Goal: Find specific page/section

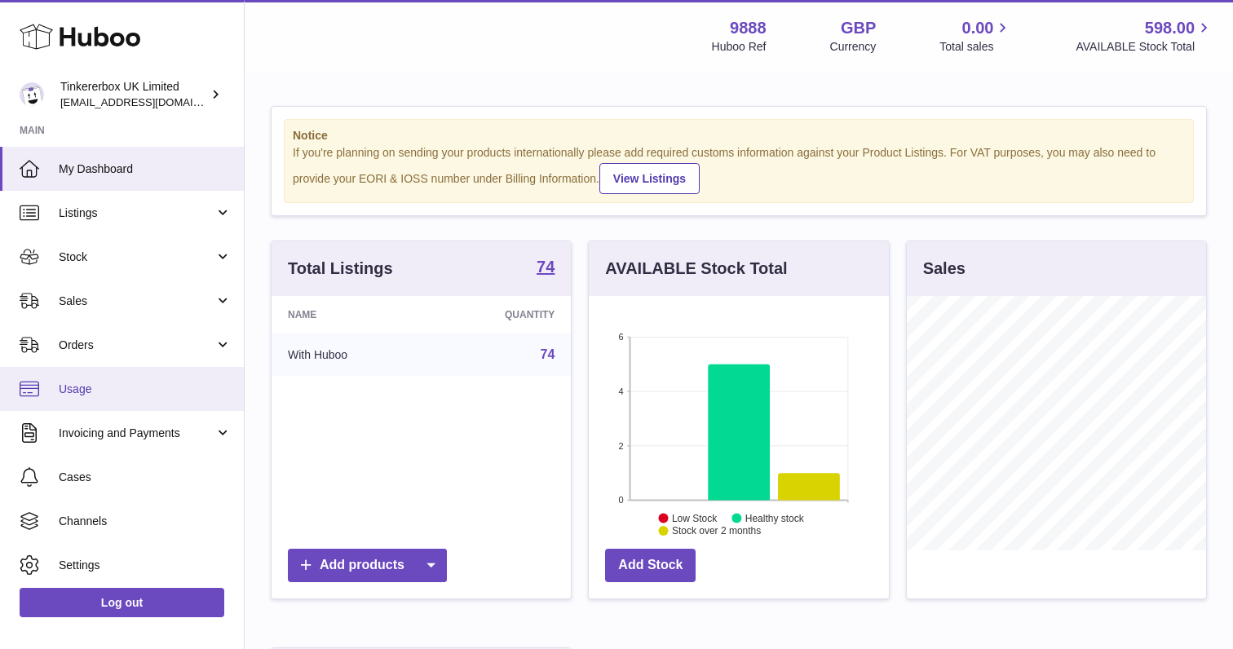
scroll to position [47, 0]
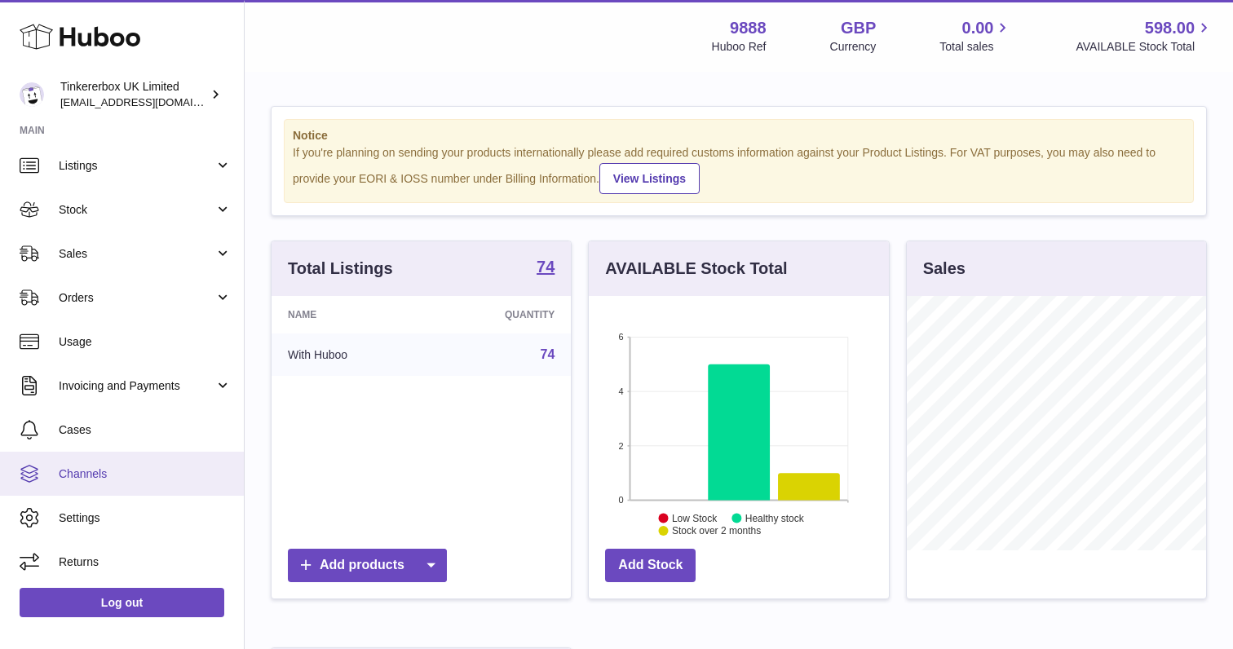
click at [111, 467] on span "Channels" at bounding box center [145, 474] width 173 height 15
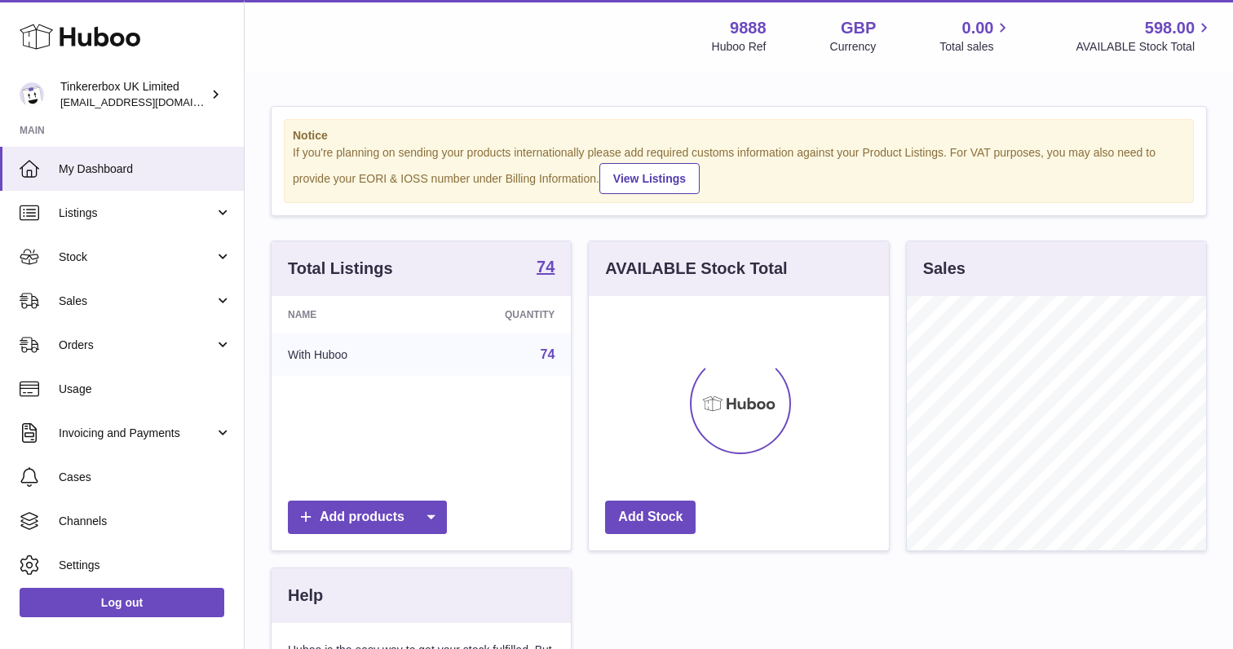
scroll to position [254, 299]
